Goal: Information Seeking & Learning: Check status

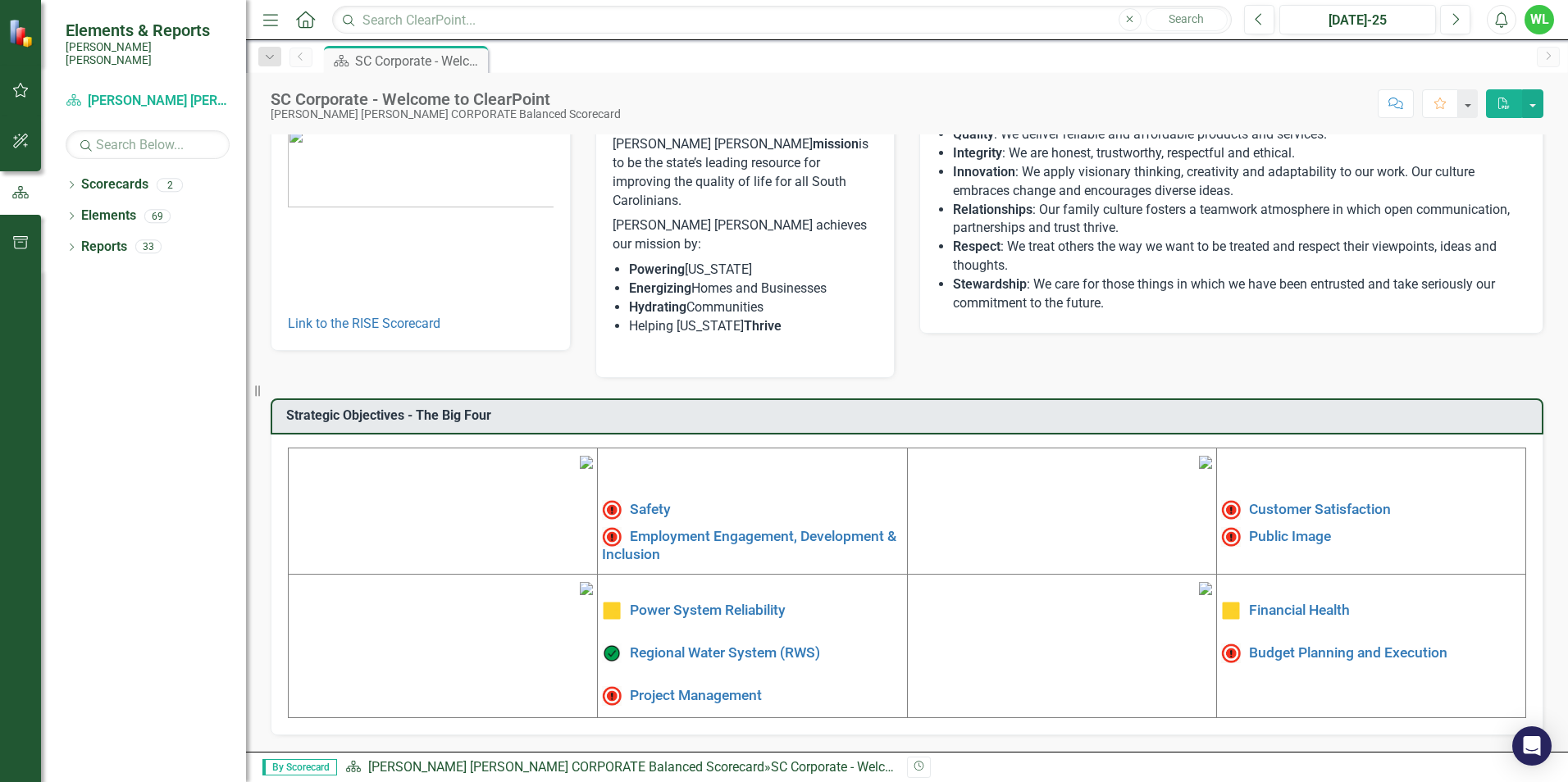
scroll to position [247, 0]
click at [730, 527] on link "Employment Engagement, Development & Inclusion" at bounding box center [749, 544] width 295 height 35
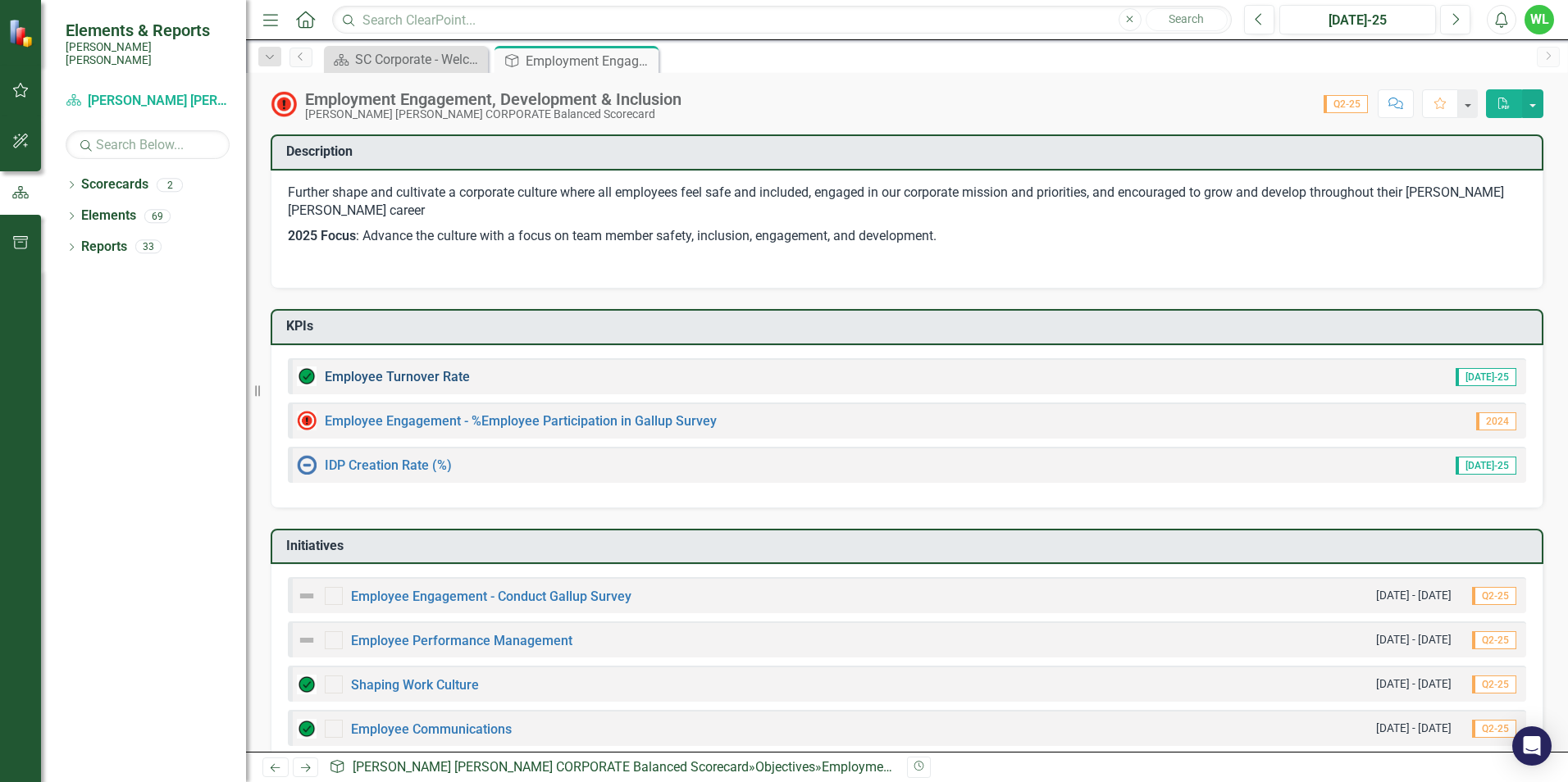
click at [439, 375] on link "Employee Turnover Rate​" at bounding box center [397, 376] width 145 height 16
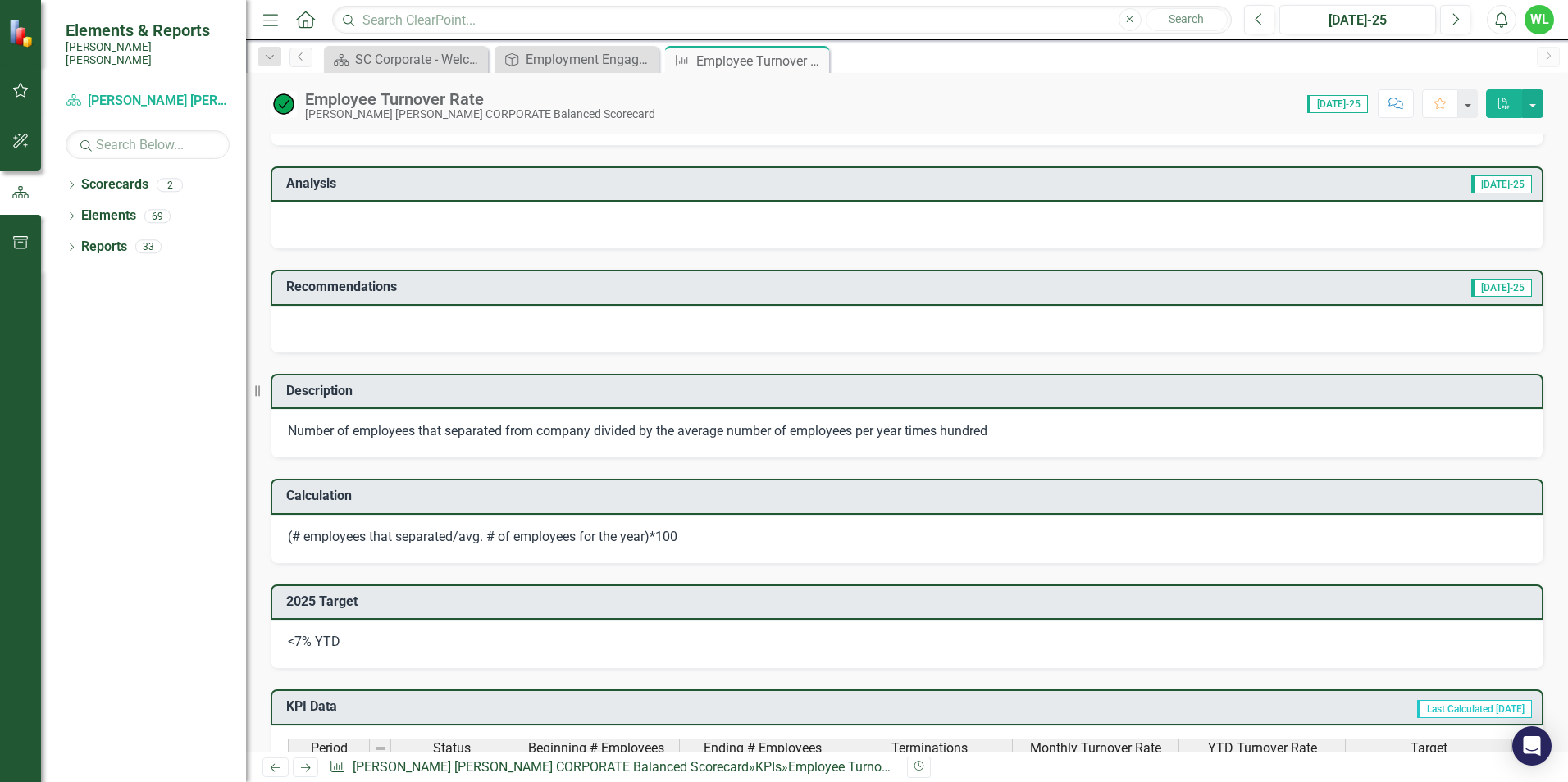
scroll to position [327, 0]
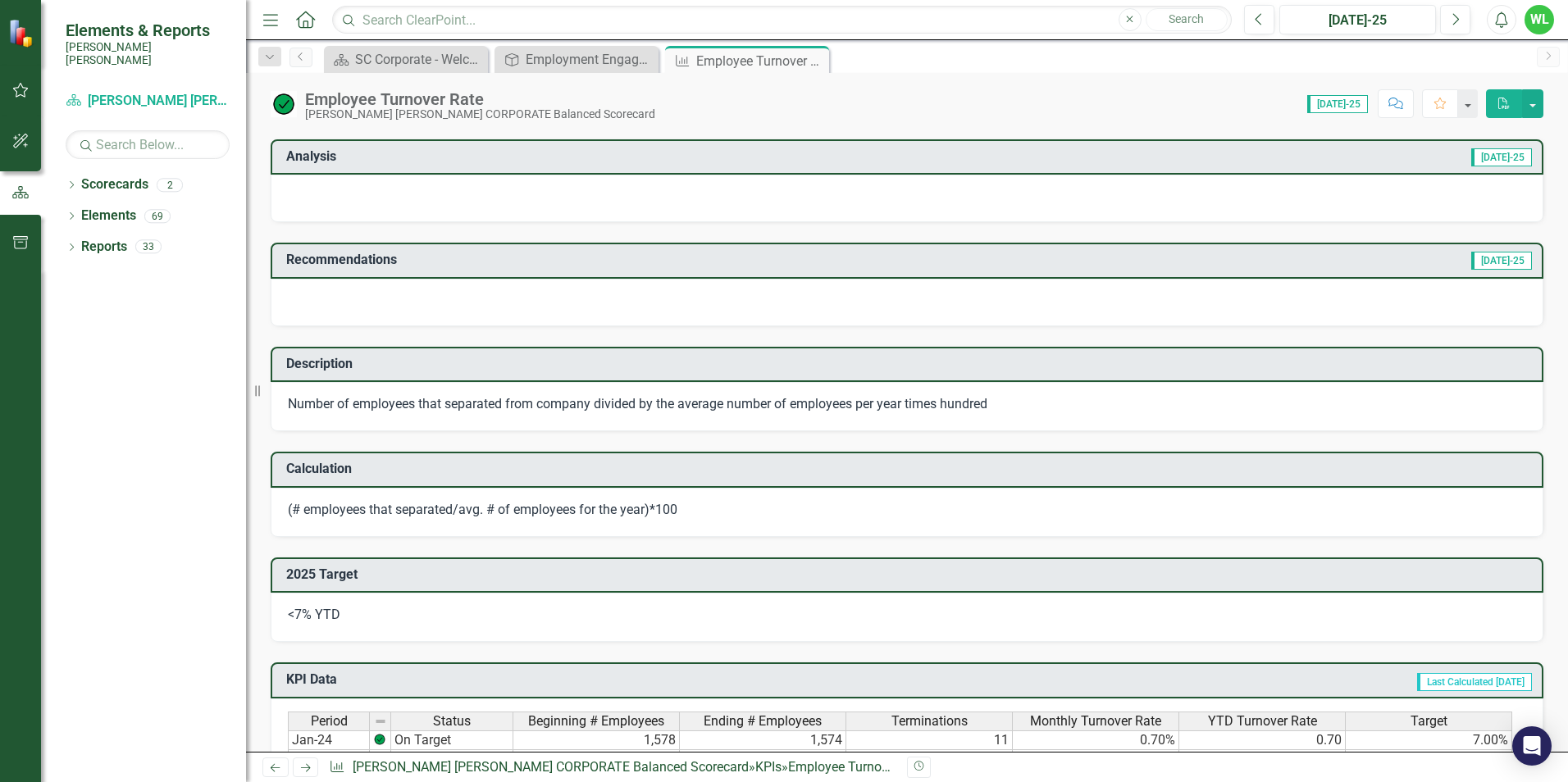
click at [314, 770] on link "Next" at bounding box center [306, 767] width 26 height 20
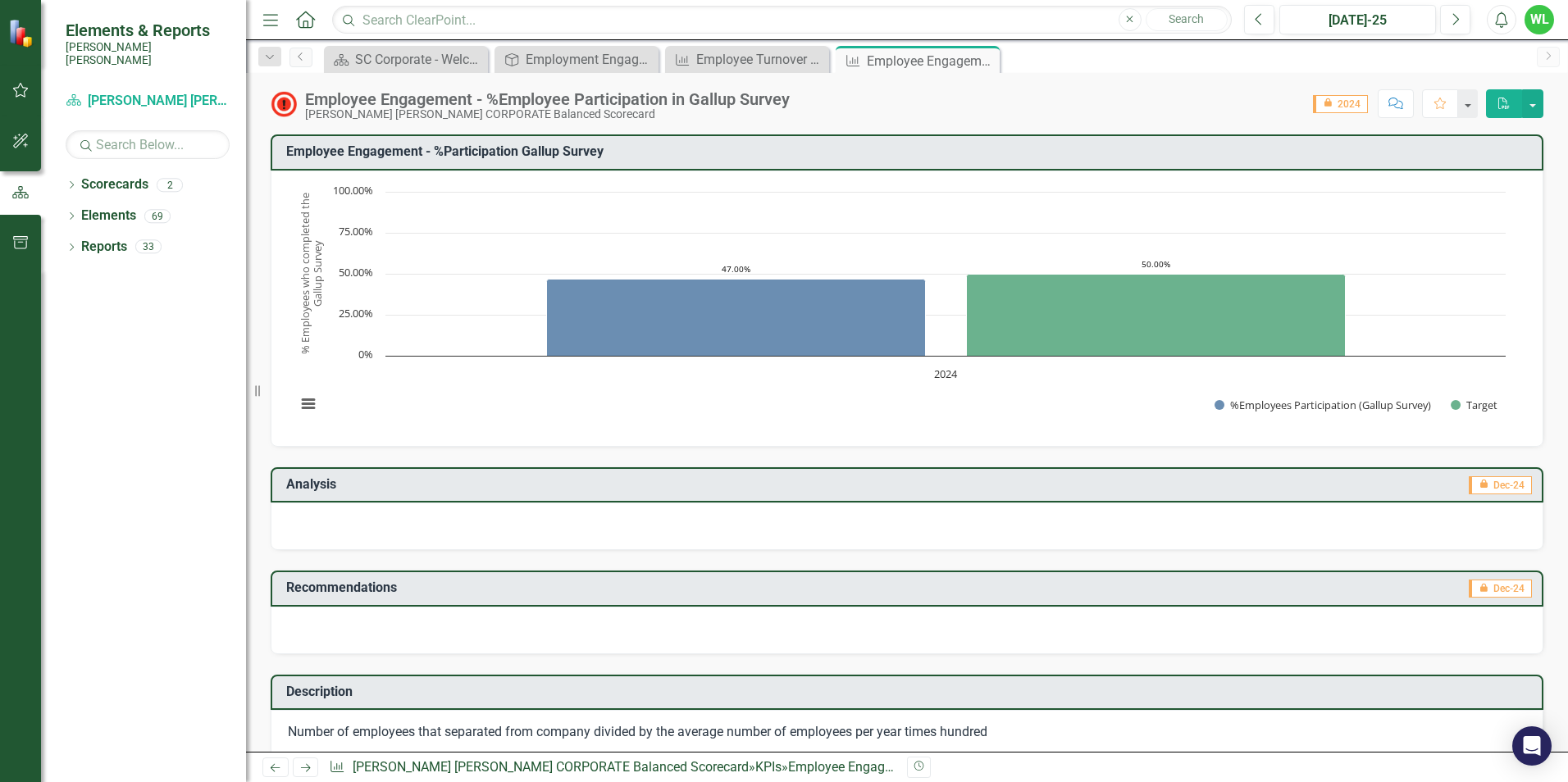
click at [285, 766] on link "Previous" at bounding box center [276, 767] width 26 height 20
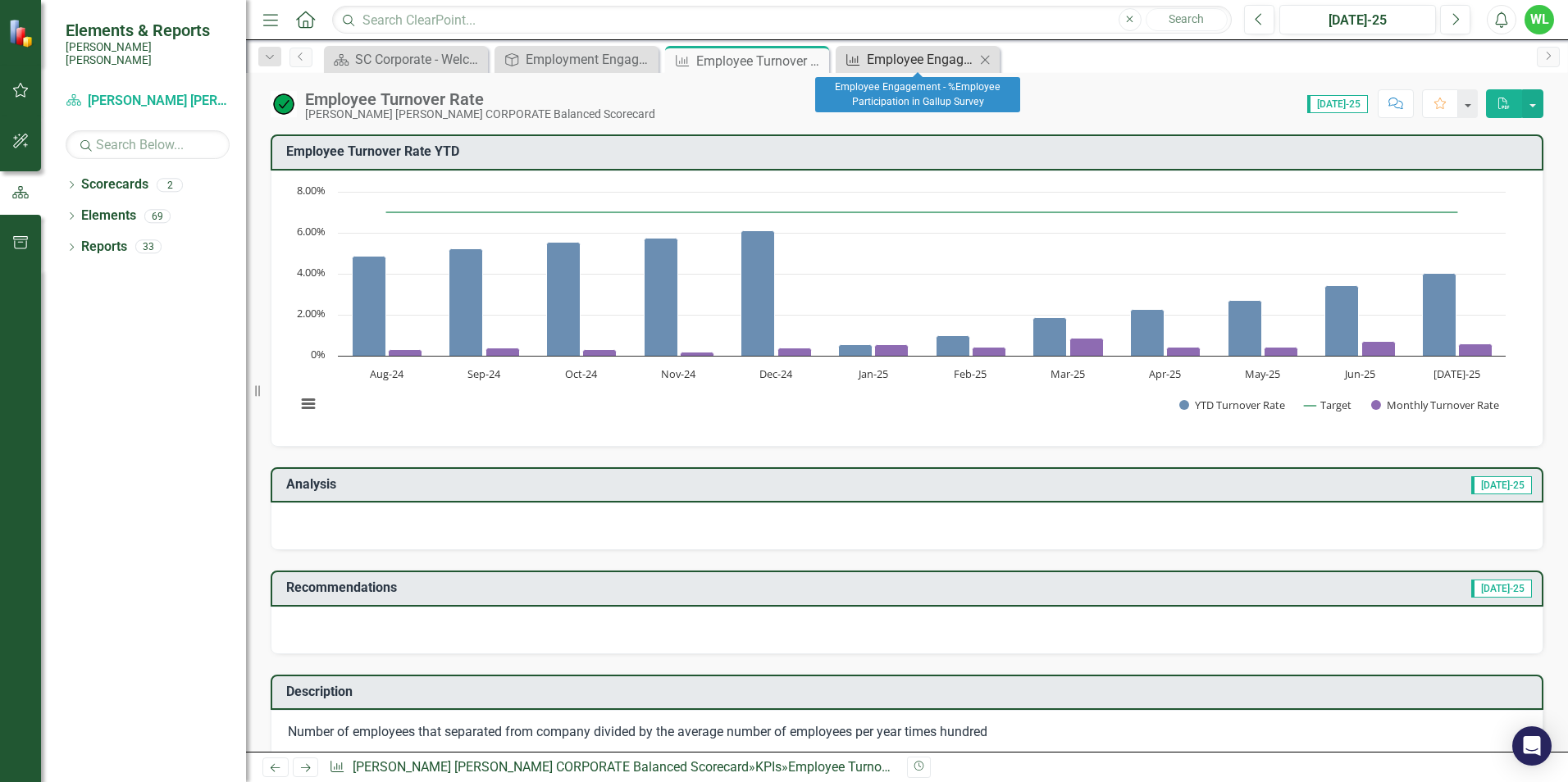
click at [878, 61] on div "Employee Engagement - %Employee Participation in Gallup Survey​" at bounding box center [920, 59] width 108 height 21
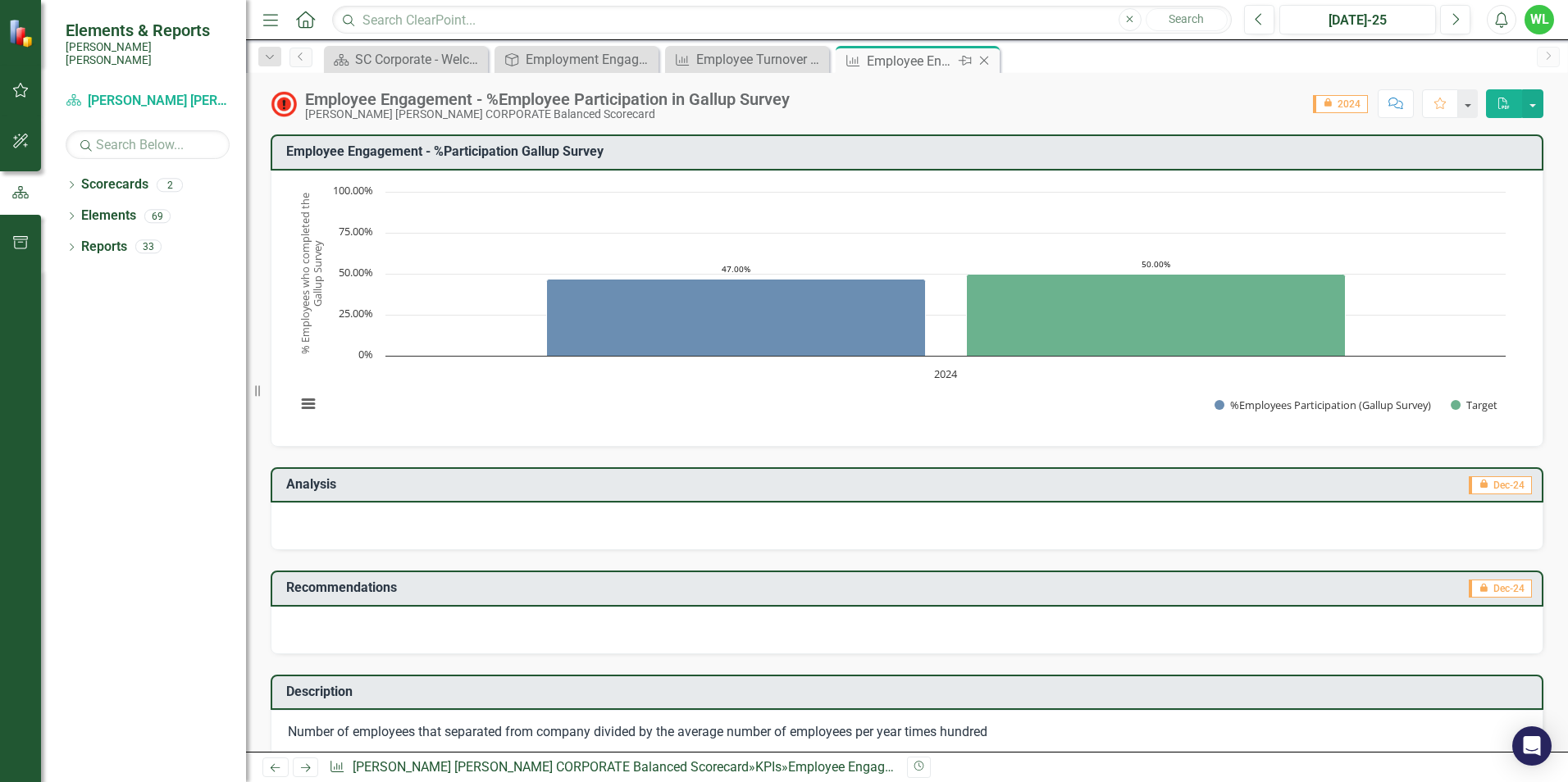
click at [989, 60] on icon "Close" at bounding box center [984, 61] width 17 height 13
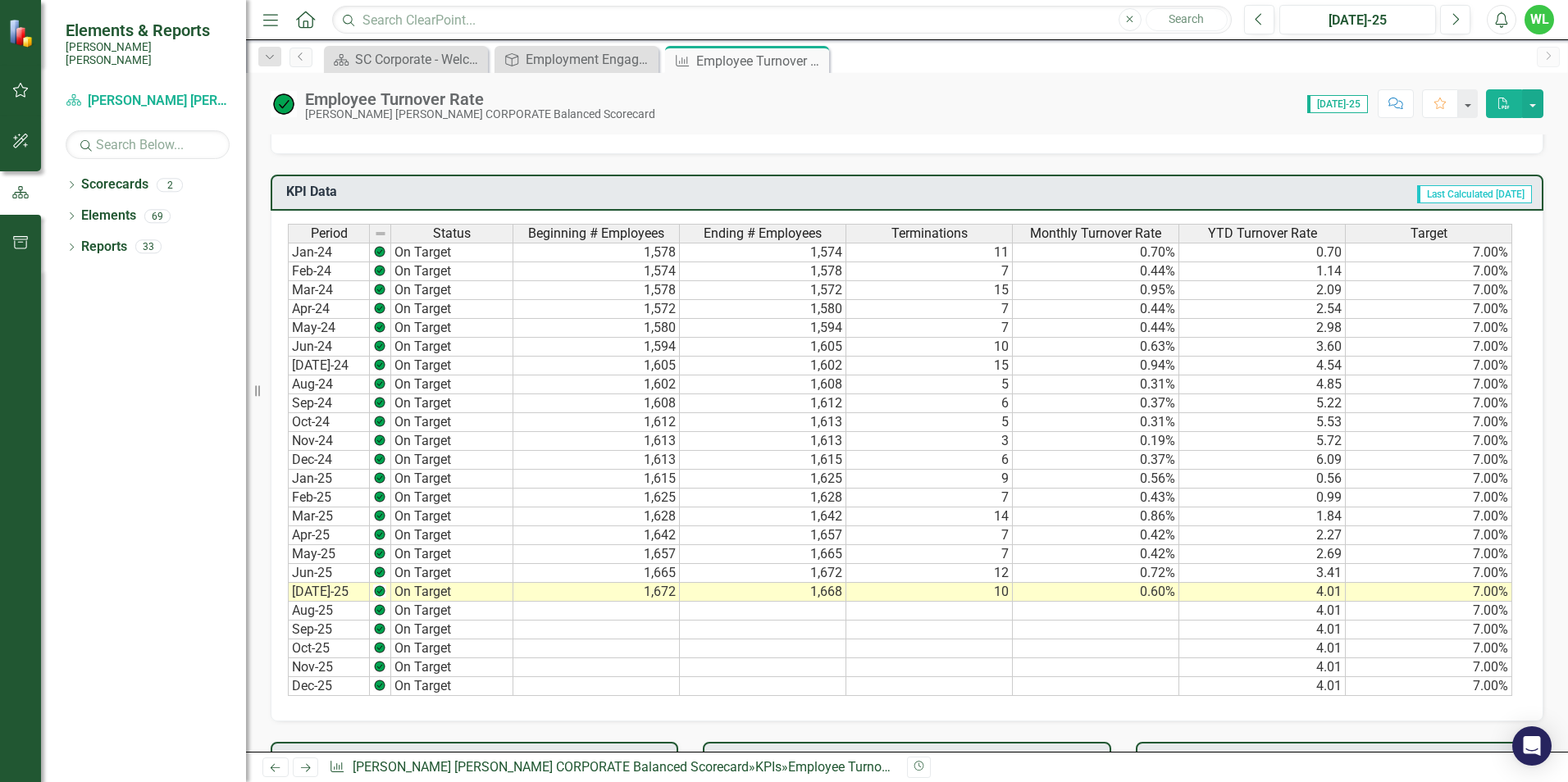
scroll to position [820, 0]
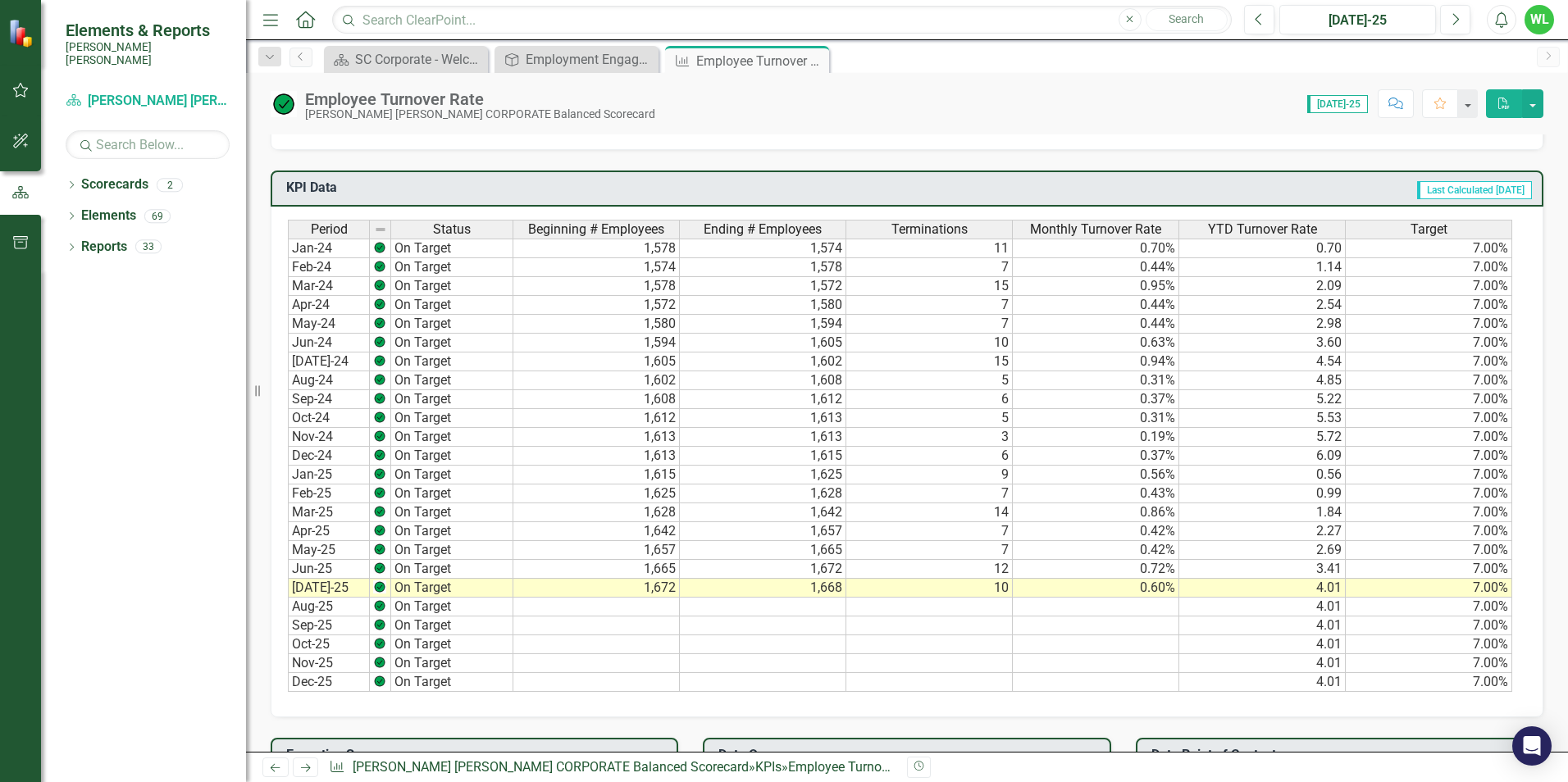
click at [0, 0] on icon "Close" at bounding box center [0, 0] width 0 height 0
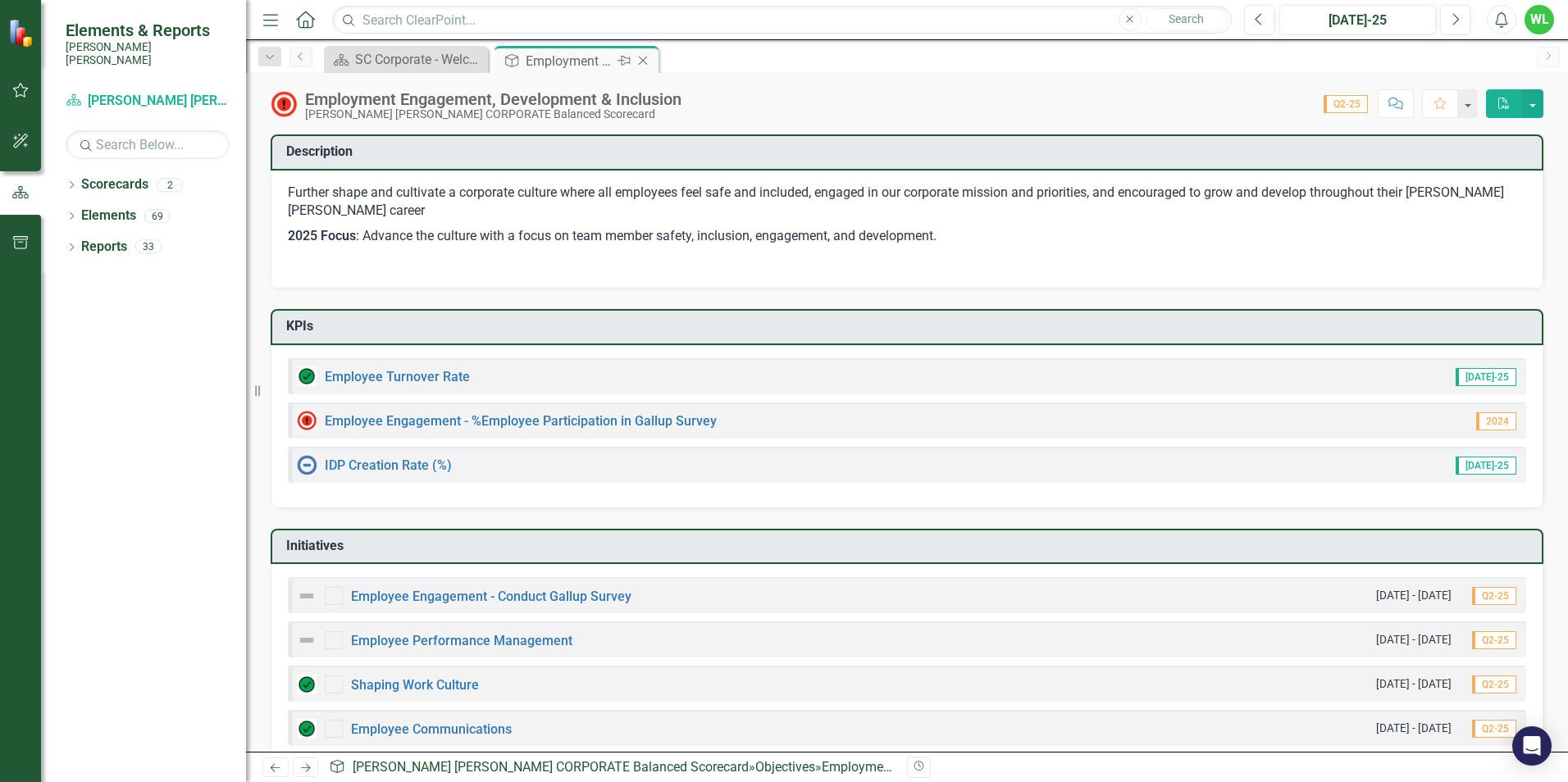
click at [645, 60] on icon "Close" at bounding box center [643, 61] width 17 height 13
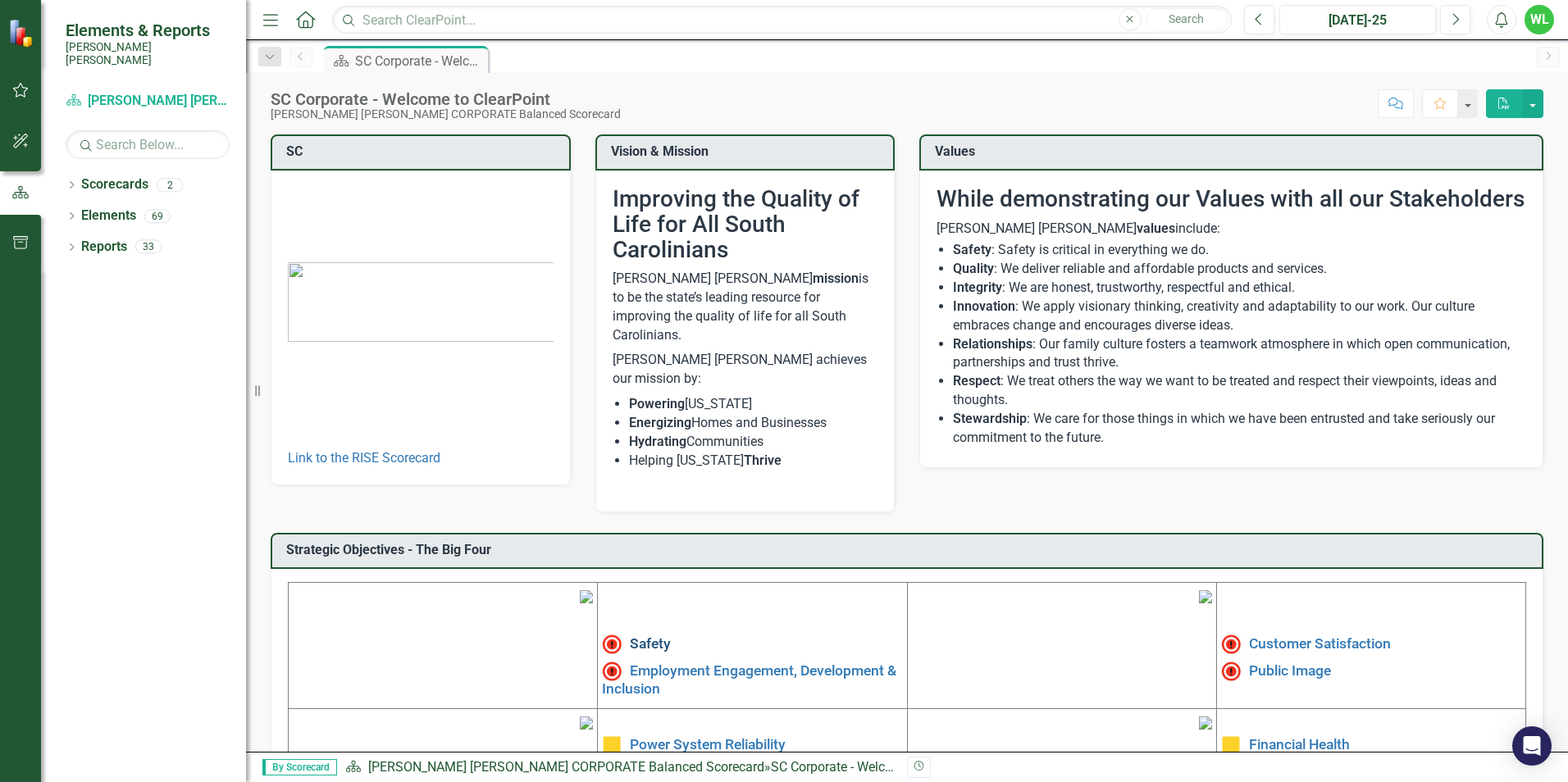
click at [649, 635] on link "Safety" at bounding box center [650, 643] width 41 height 16
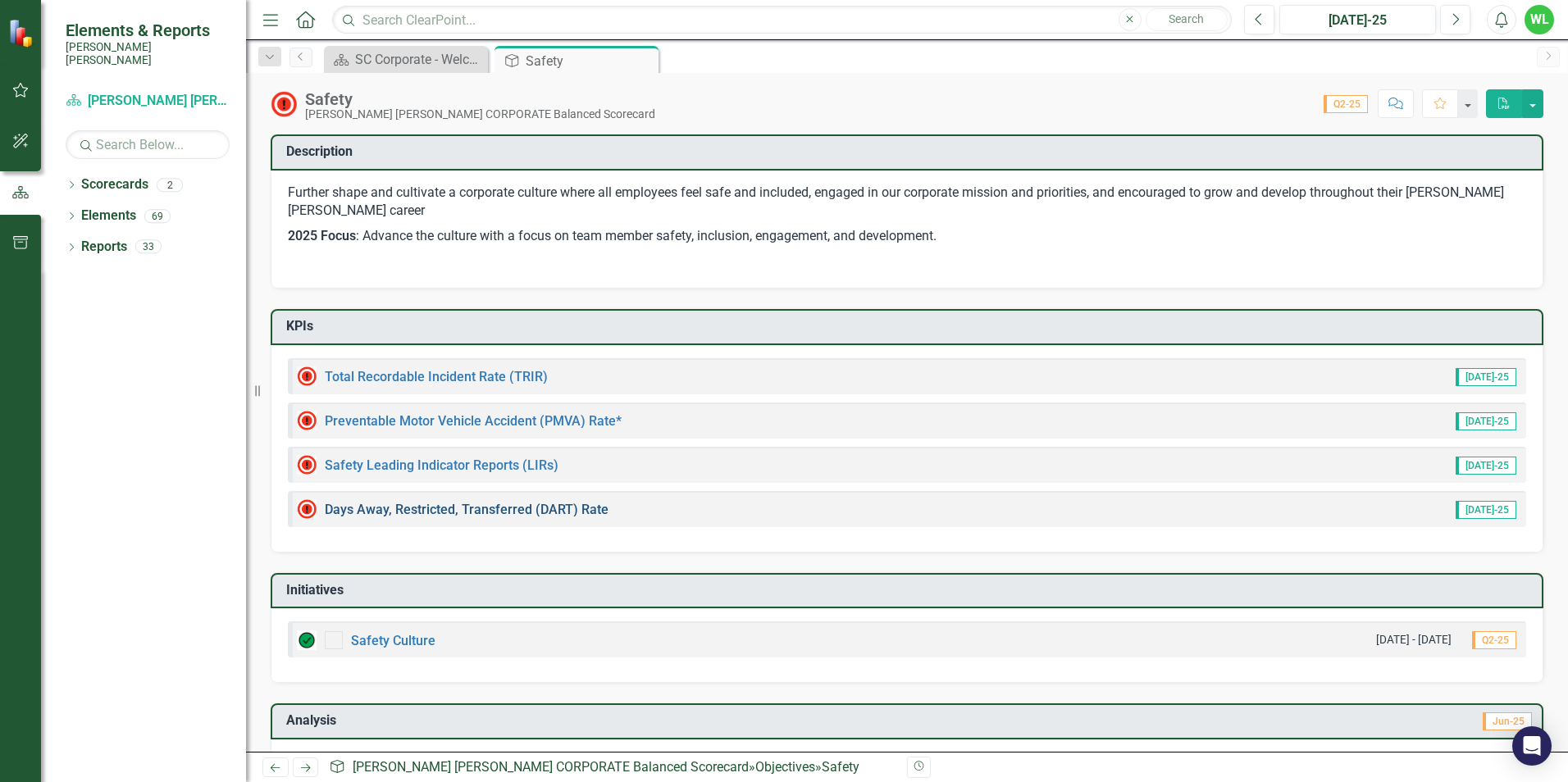
click at [481, 509] on link "Days Away, Restricted, Transferred (DART) Rate" at bounding box center [466, 509] width 284 height 16
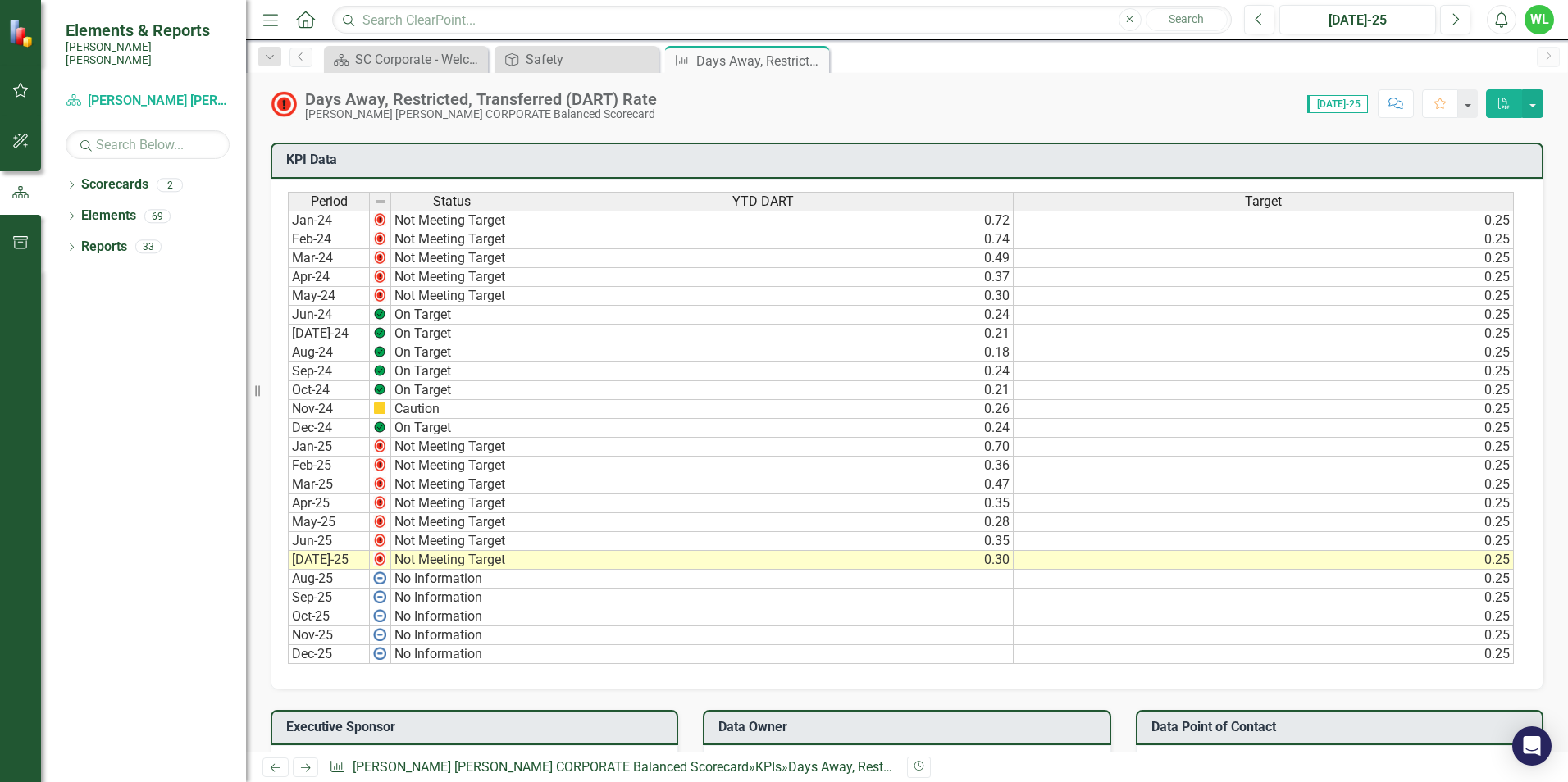
scroll to position [983, 0]
click at [810, 59] on icon "Close" at bounding box center [814, 61] width 17 height 13
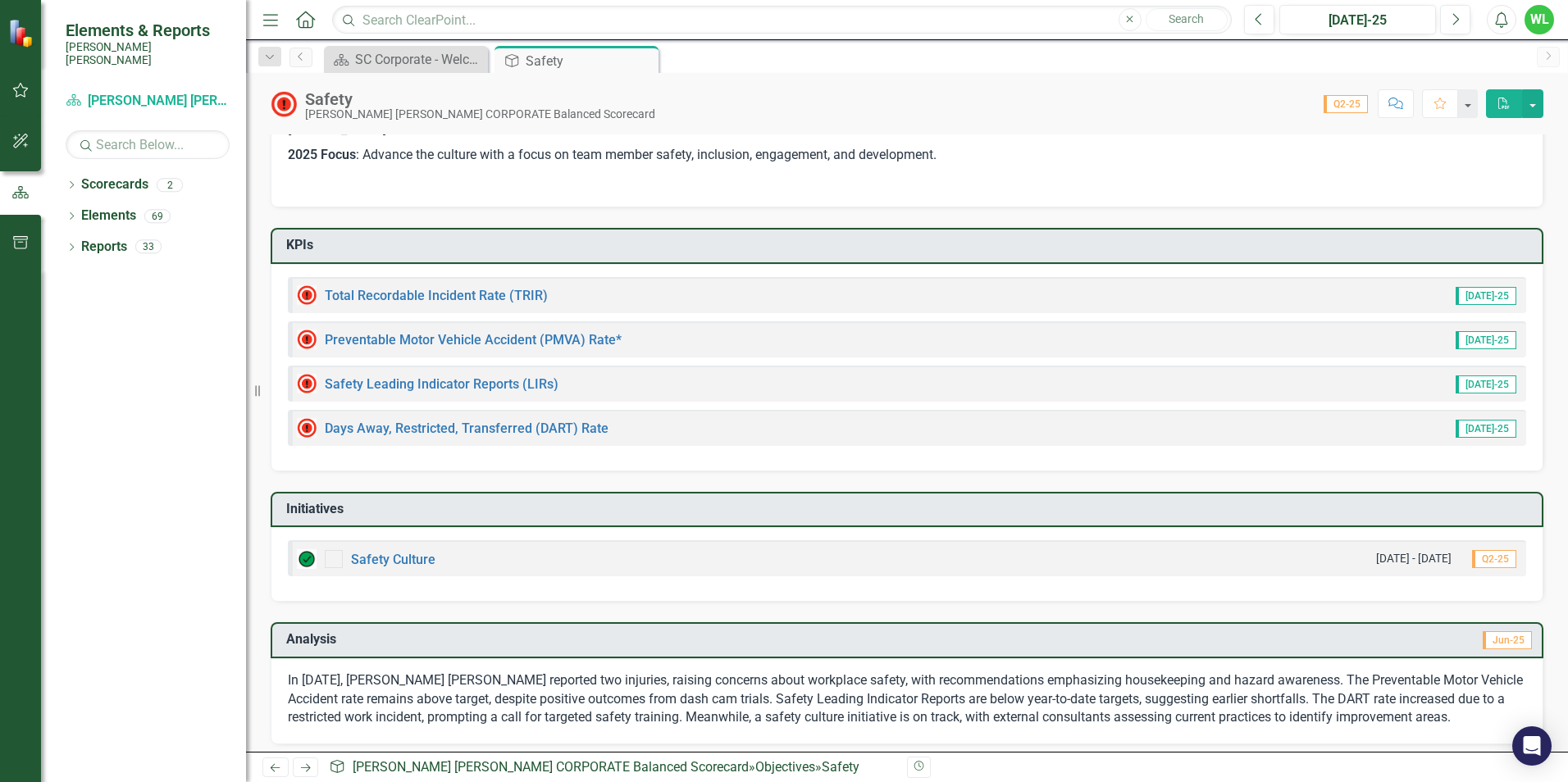
scroll to position [239, 0]
